Goal: Task Accomplishment & Management: Use online tool/utility

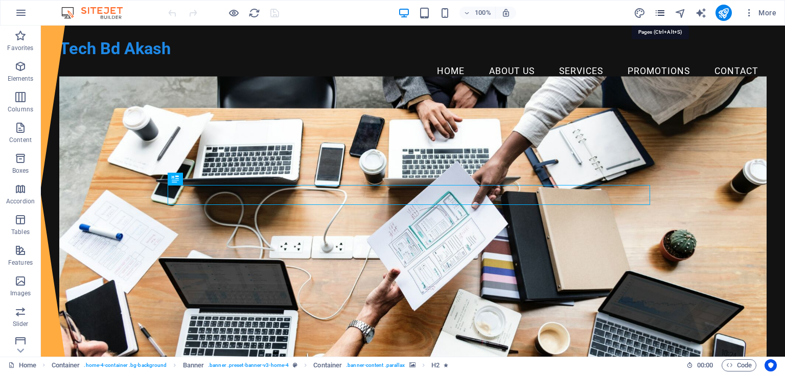
click at [663, 10] on icon "pages" at bounding box center [660, 13] width 12 height 12
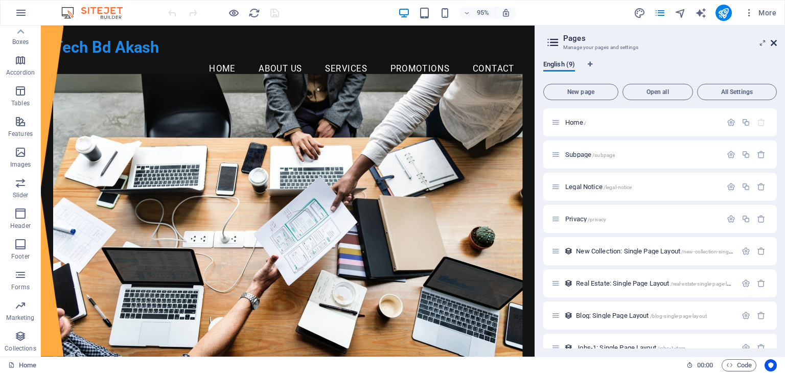
click at [771, 39] on icon at bounding box center [774, 43] width 6 height 8
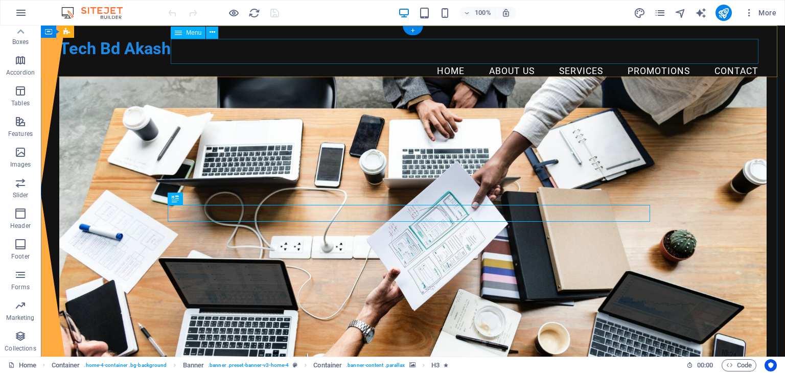
click at [558, 59] on nav "Home About Us Services Promotions Contact" at bounding box center [412, 72] width 707 height 26
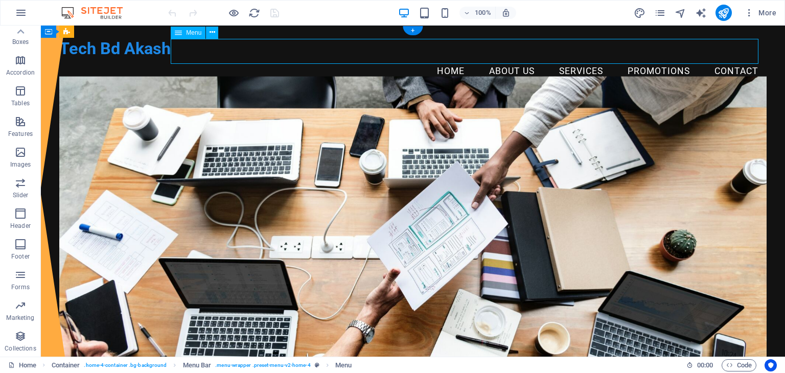
click at [565, 59] on nav "Home About Us Services Promotions Contact" at bounding box center [412, 72] width 707 height 26
select select
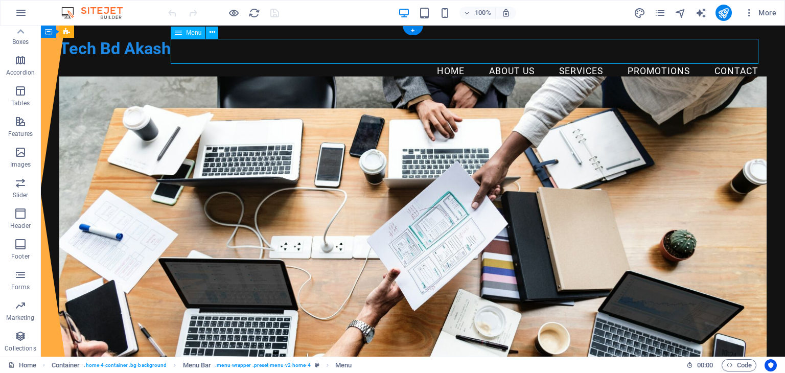
select select
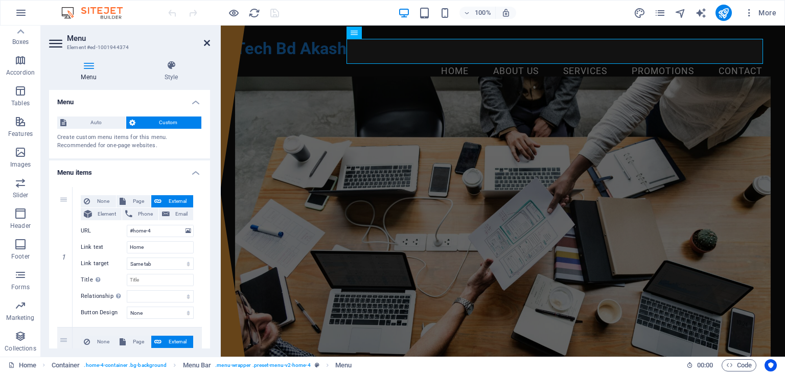
click at [206, 43] on icon at bounding box center [207, 43] width 6 height 8
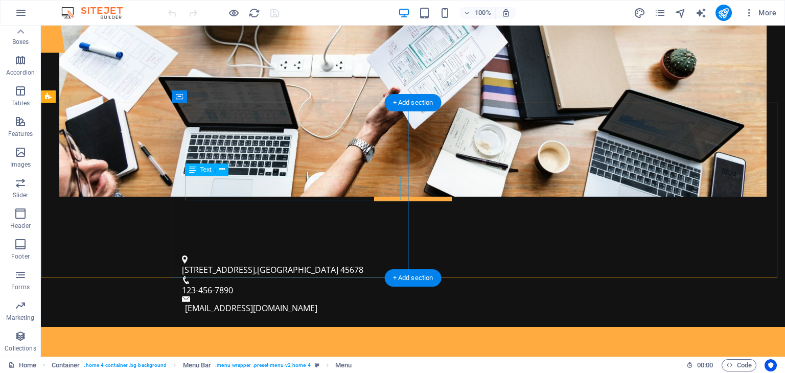
scroll to position [307, 0]
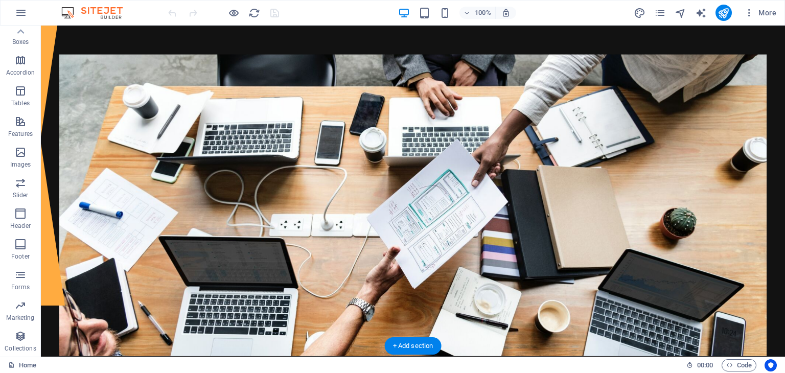
scroll to position [153, 0]
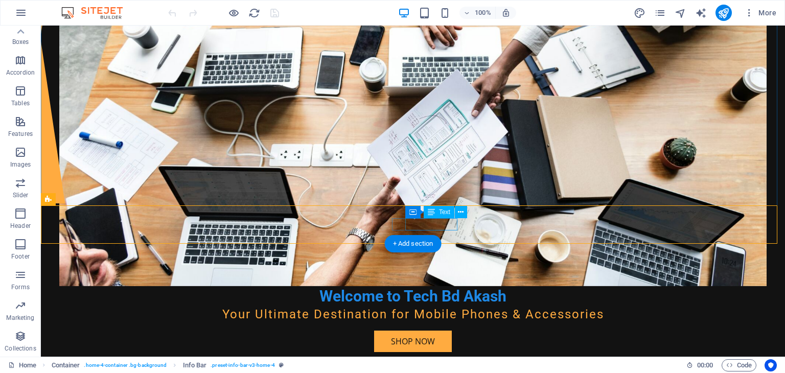
click at [447, 213] on span "Text" at bounding box center [444, 212] width 11 height 6
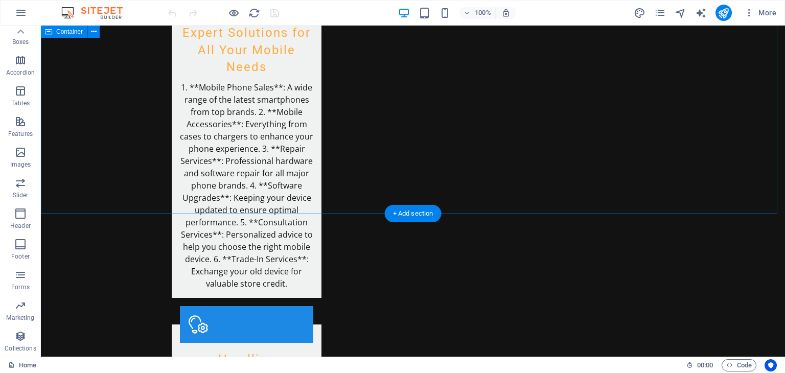
scroll to position [1704, 0]
